Goal: Task Accomplishment & Management: Use online tool/utility

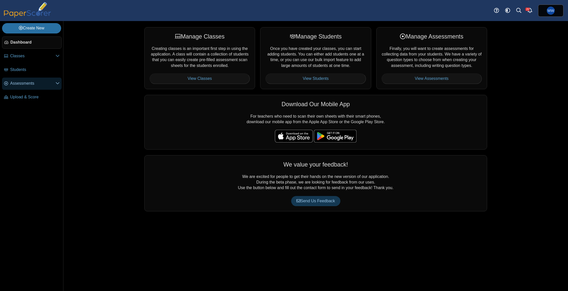
click at [10, 87] on link "Assessments" at bounding box center [32, 84] width 60 height 12
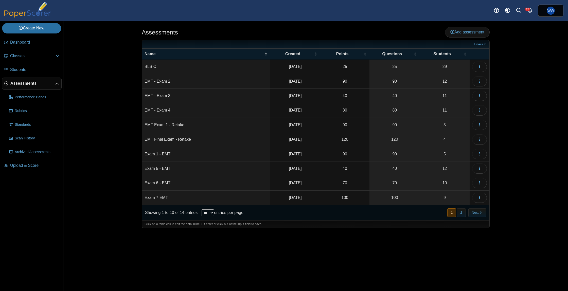
click at [467, 205] on div "« Prev 1 2 Next »" at bounding box center [467, 212] width 46 height 14
click at [466, 209] on nav "« Prev 1 2 Next »" at bounding box center [467, 212] width 40 height 8
click at [465, 211] on button "2" at bounding box center [461, 212] width 9 height 8
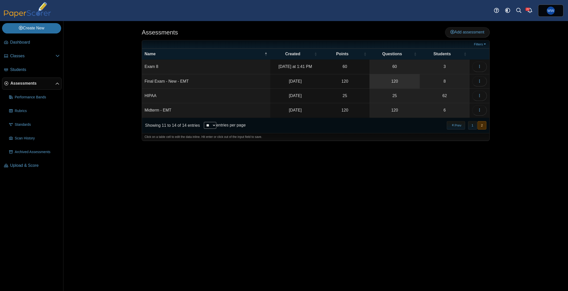
drag, startPoint x: 400, startPoint y: 77, endPoint x: 373, endPoint y: 84, distance: 27.1
click at [400, 77] on link "120" at bounding box center [394, 81] width 50 height 14
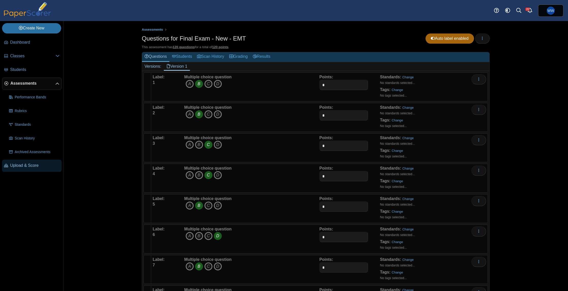
click at [27, 169] on link "Upload & Score" at bounding box center [32, 166] width 60 height 12
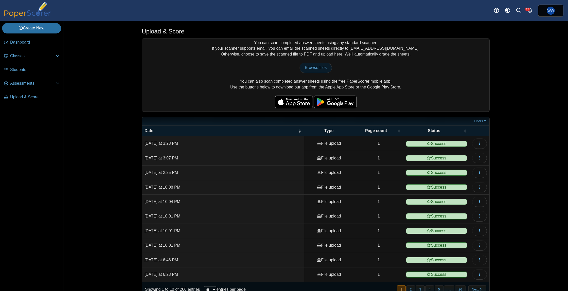
click at [318, 67] on span "Browse files" at bounding box center [316, 67] width 22 height 4
type input "**********"
drag, startPoint x: 66, startPoint y: 88, endPoint x: 34, endPoint y: 86, distance: 31.8
click at [64, 88] on div "Upload & Score You can scan completed answer sheets using any standard scanner.…" at bounding box center [315, 156] width 504 height 270
drag, startPoint x: 34, startPoint y: 86, endPoint x: 72, endPoint y: 85, distance: 37.5
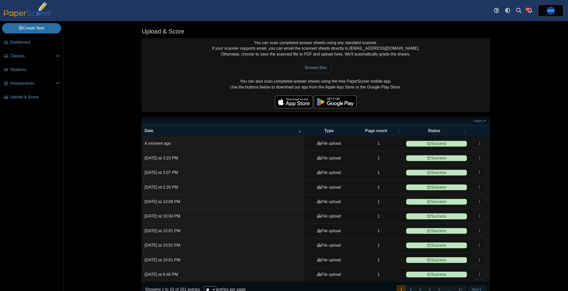
click at [34, 86] on link "Assessments" at bounding box center [32, 84] width 60 height 12
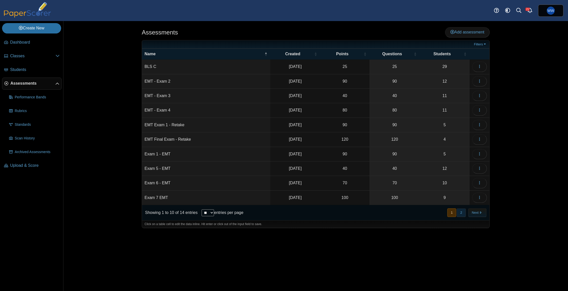
click at [464, 215] on button "2" at bounding box center [461, 212] width 9 height 8
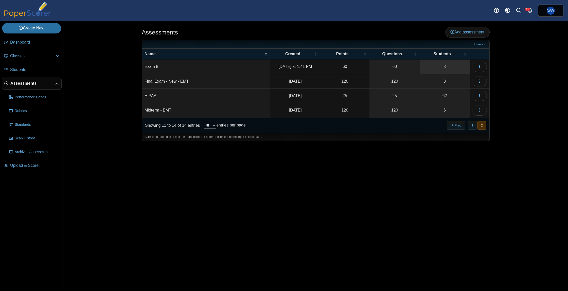
click at [451, 70] on link "3" at bounding box center [445, 67] width 50 height 14
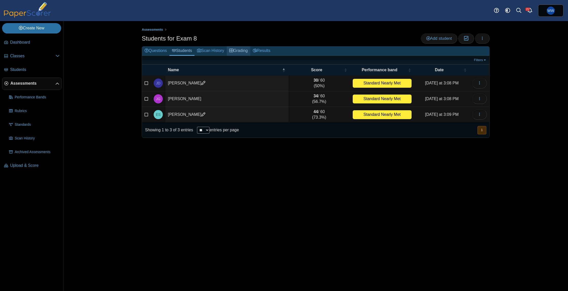
click at [238, 49] on link "Grading" at bounding box center [239, 50] width 24 height 9
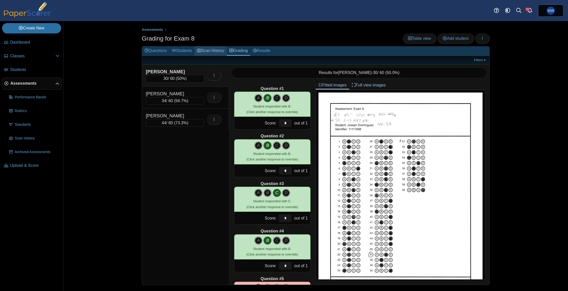
click at [207, 53] on link "Scan History" at bounding box center [210, 50] width 32 height 9
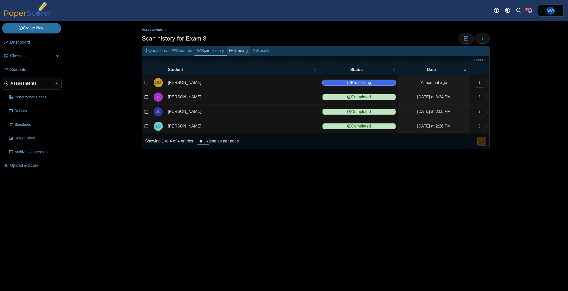
click at [231, 48] on link "Grading" at bounding box center [239, 50] width 24 height 9
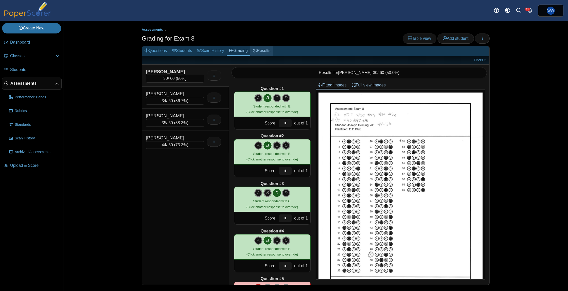
click at [264, 52] on link "Results" at bounding box center [261, 50] width 23 height 9
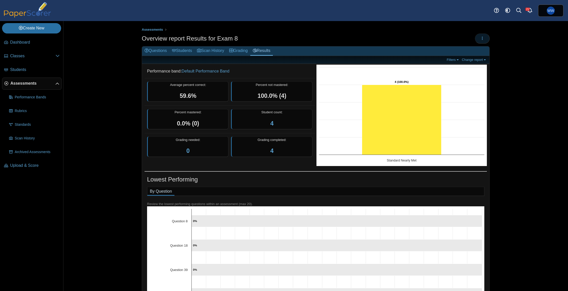
click at [478, 38] on button "button" at bounding box center [482, 38] width 15 height 10
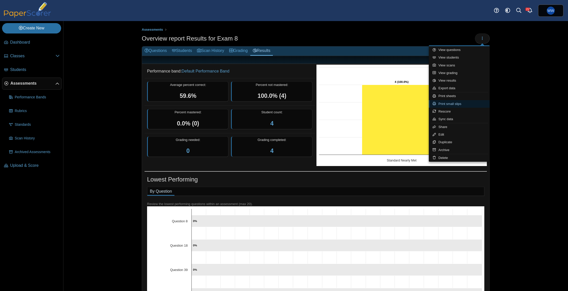
click at [447, 106] on link "Print small slips" at bounding box center [459, 104] width 61 height 8
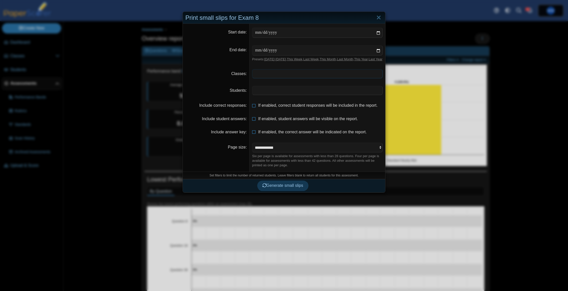
click at [285, 78] on span at bounding box center [317, 73] width 130 height 9
click at [282, 94] on span at bounding box center [317, 90] width 130 height 9
click at [292, 153] on select "**********" at bounding box center [317, 148] width 131 height 10
click at [260, 191] on button "Generate small slips" at bounding box center [282, 186] width 51 height 10
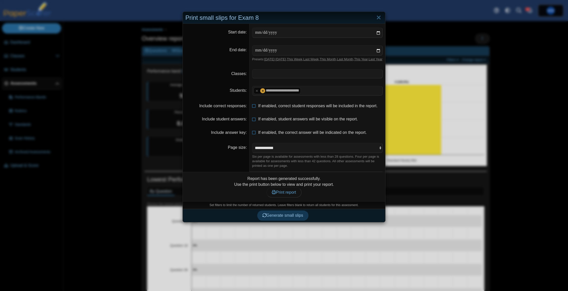
drag, startPoint x: 205, startPoint y: 183, endPoint x: 259, endPoint y: 191, distance: 54.9
click at [206, 183] on div "Report has been generated successfully. Use the print button below to view and …" at bounding box center [283, 187] width 197 height 22
click at [279, 192] on link "Print report" at bounding box center [283, 192] width 35 height 10
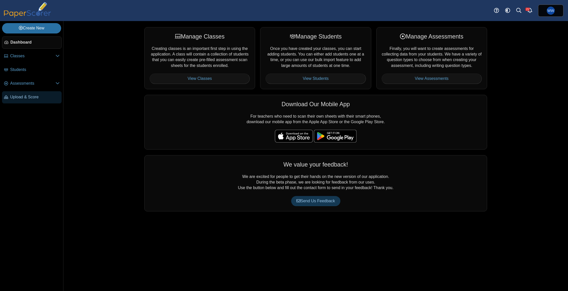
click at [10, 99] on link "Upload & Score" at bounding box center [32, 97] width 60 height 12
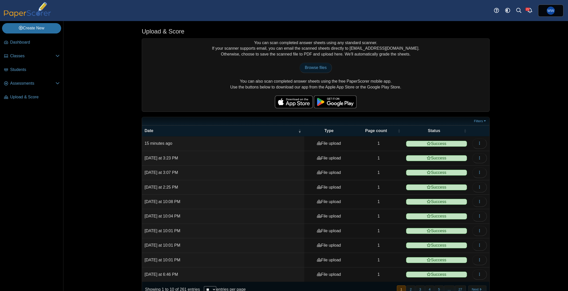
click at [311, 69] on span "Browse files" at bounding box center [316, 67] width 22 height 4
type input "**********"
click at [496, 66] on div "Upload & Score You can scan completed answer sheets using any standard scanner.…" at bounding box center [315, 156] width 380 height 270
click at [23, 86] on link "Assessments" at bounding box center [32, 84] width 60 height 12
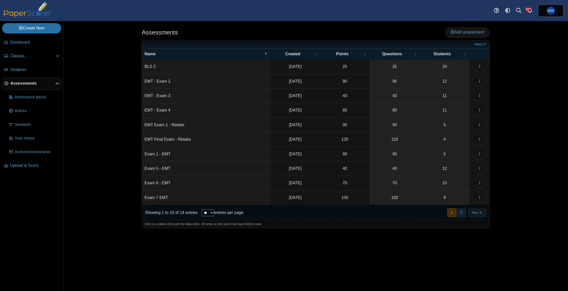
drag, startPoint x: 461, startPoint y: 211, endPoint x: 447, endPoint y: 205, distance: 14.9
click at [461, 211] on button "2" at bounding box center [461, 212] width 9 height 8
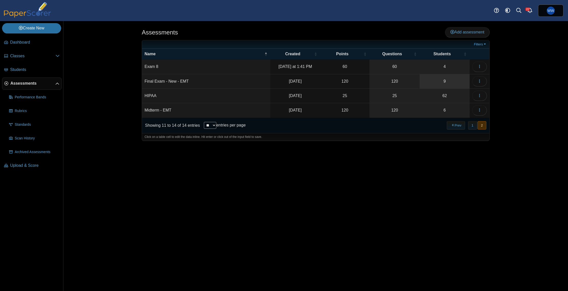
click at [436, 79] on link "9" at bounding box center [445, 81] width 50 height 14
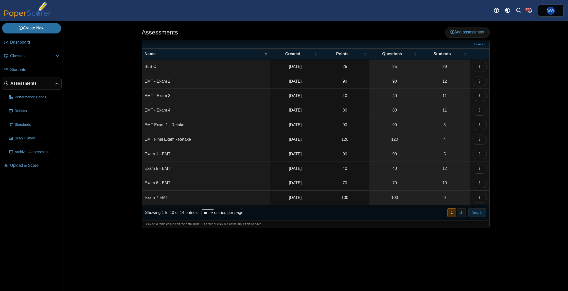
click at [475, 210] on button "Next" at bounding box center [477, 212] width 18 height 8
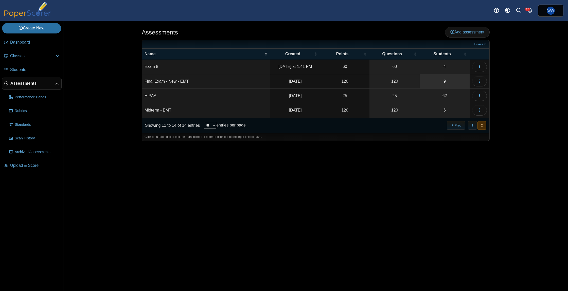
click at [441, 75] on link "9" at bounding box center [445, 81] width 50 height 14
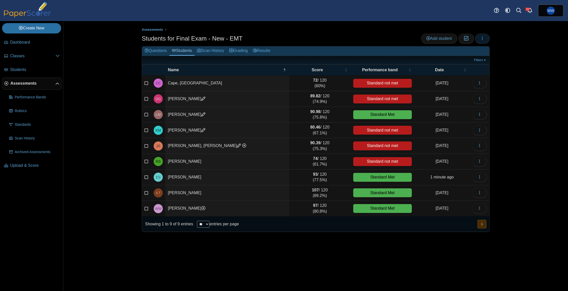
click at [480, 34] on button "button" at bounding box center [482, 38] width 15 height 10
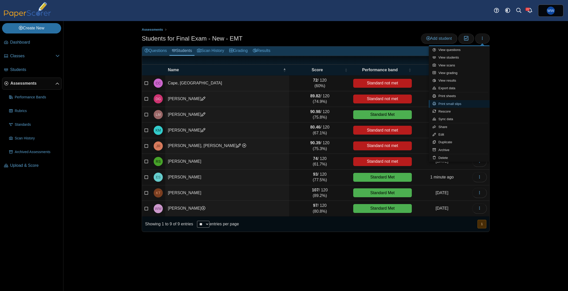
click at [465, 103] on link "Print small slips" at bounding box center [459, 104] width 61 height 8
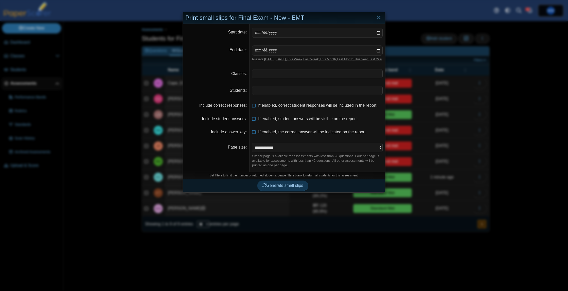
click at [285, 93] on span at bounding box center [317, 90] width 130 height 9
click at [279, 188] on span "Generate small slips" at bounding box center [282, 186] width 41 height 4
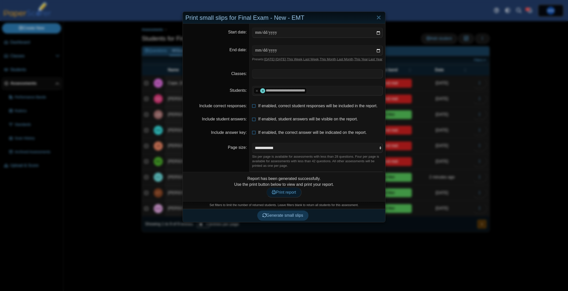
click at [301, 197] on link "Print report" at bounding box center [283, 192] width 35 height 10
